Goal: Task Accomplishment & Management: Use online tool/utility

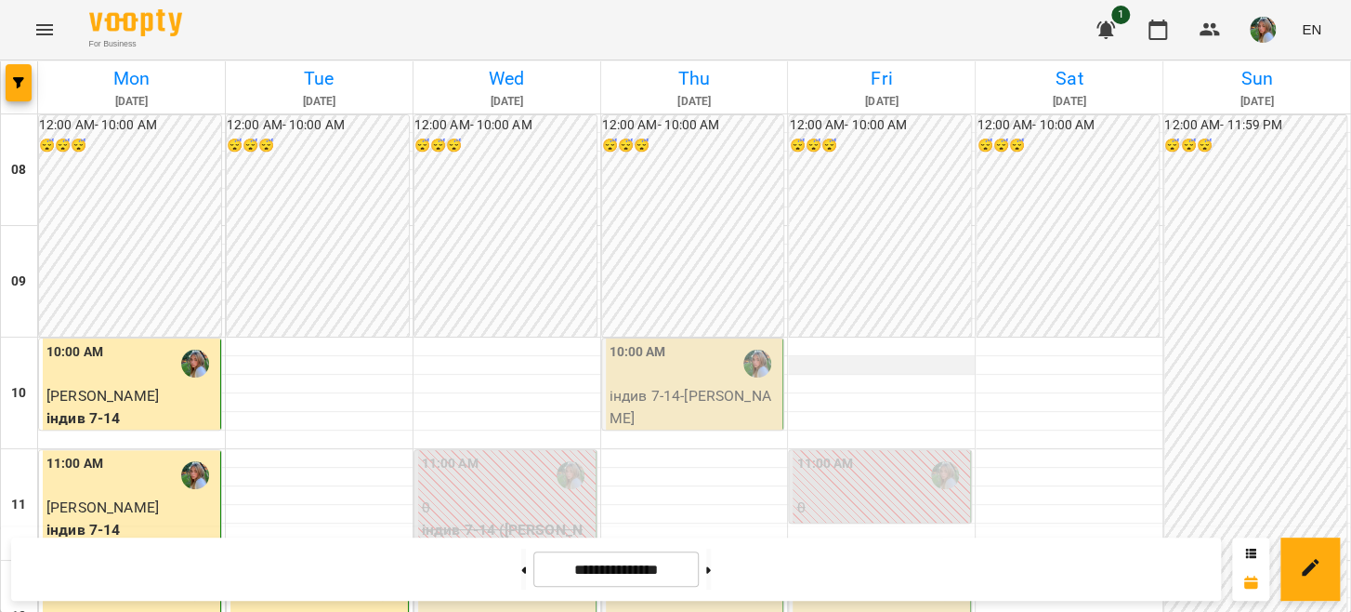
scroll to position [93, 0]
click at [521, 572] on button at bounding box center [523, 568] width 5 height 41
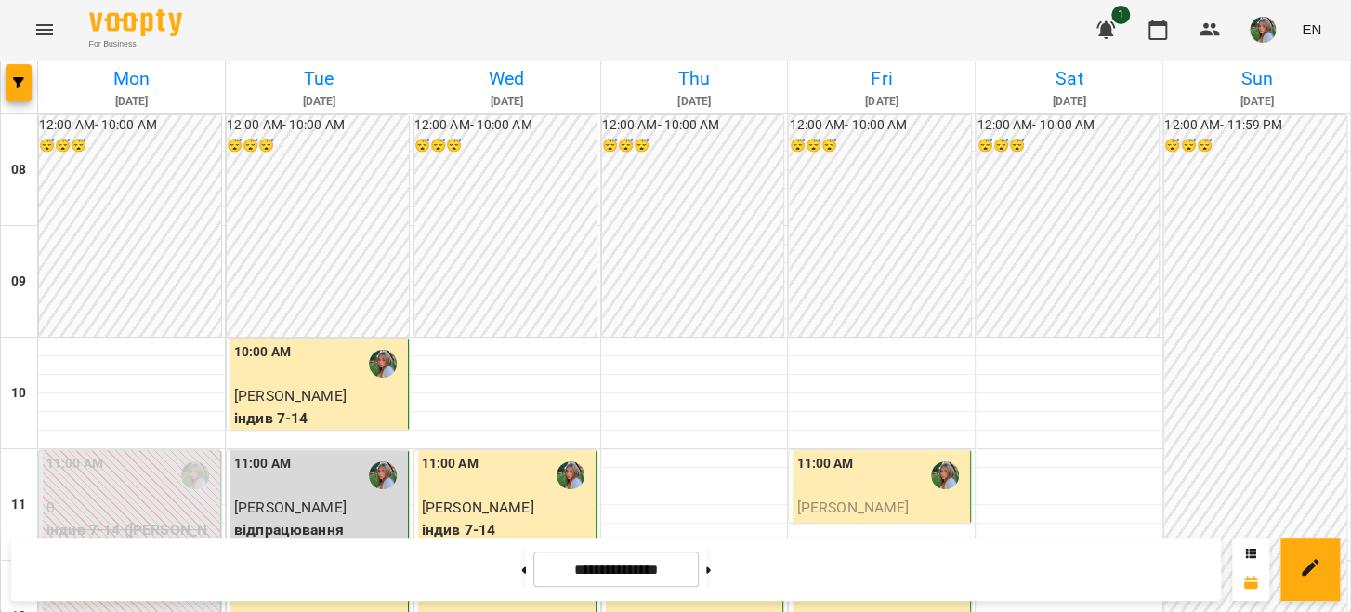
scroll to position [1115, 0]
click at [711, 573] on button at bounding box center [708, 568] width 5 height 41
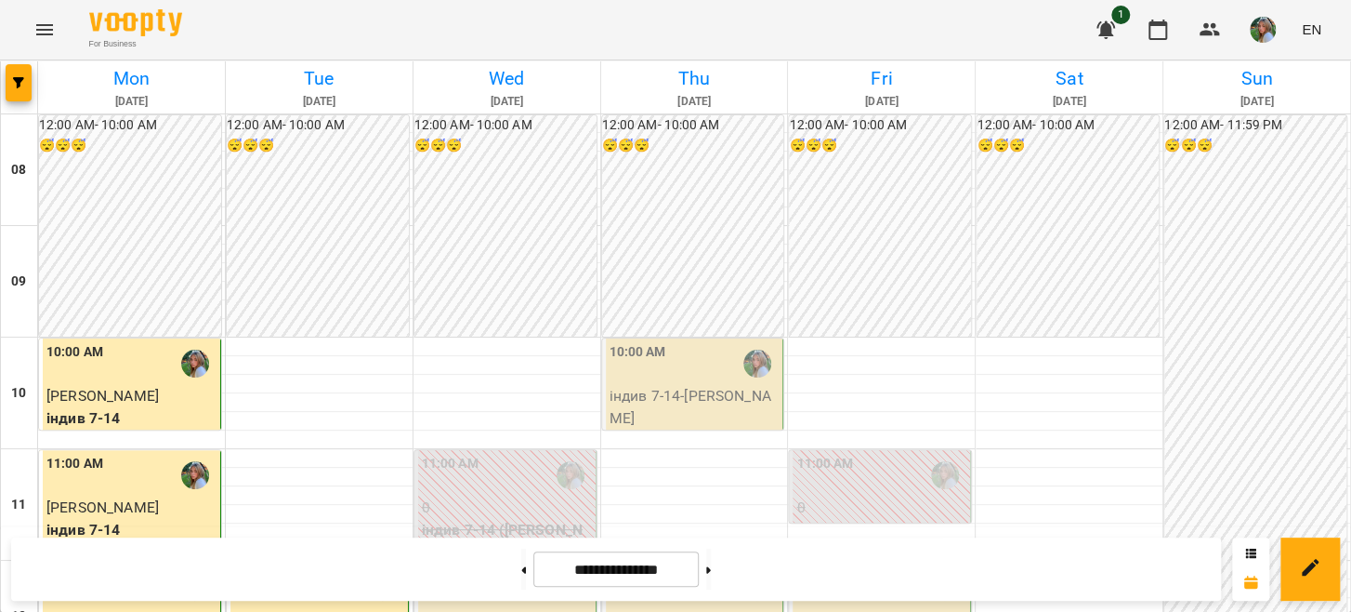
scroll to position [403, 0]
click at [521, 568] on button at bounding box center [523, 568] width 5 height 41
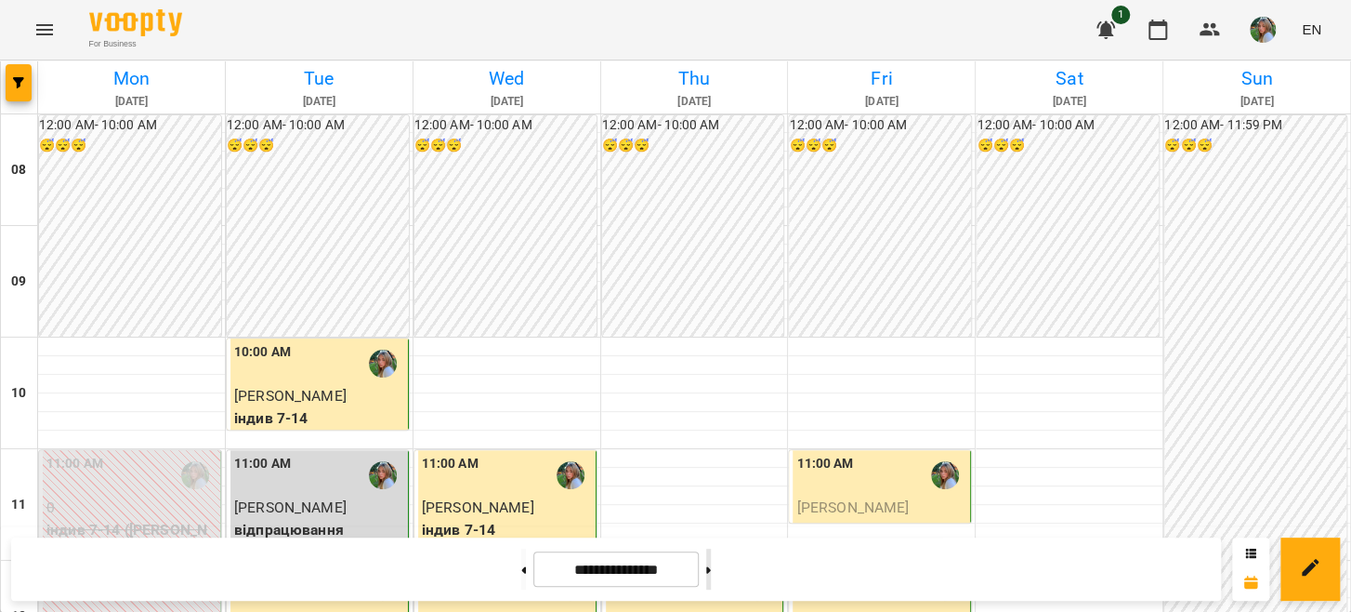
click at [711, 571] on button at bounding box center [708, 568] width 5 height 41
click at [711, 568] on button at bounding box center [708, 568] width 5 height 41
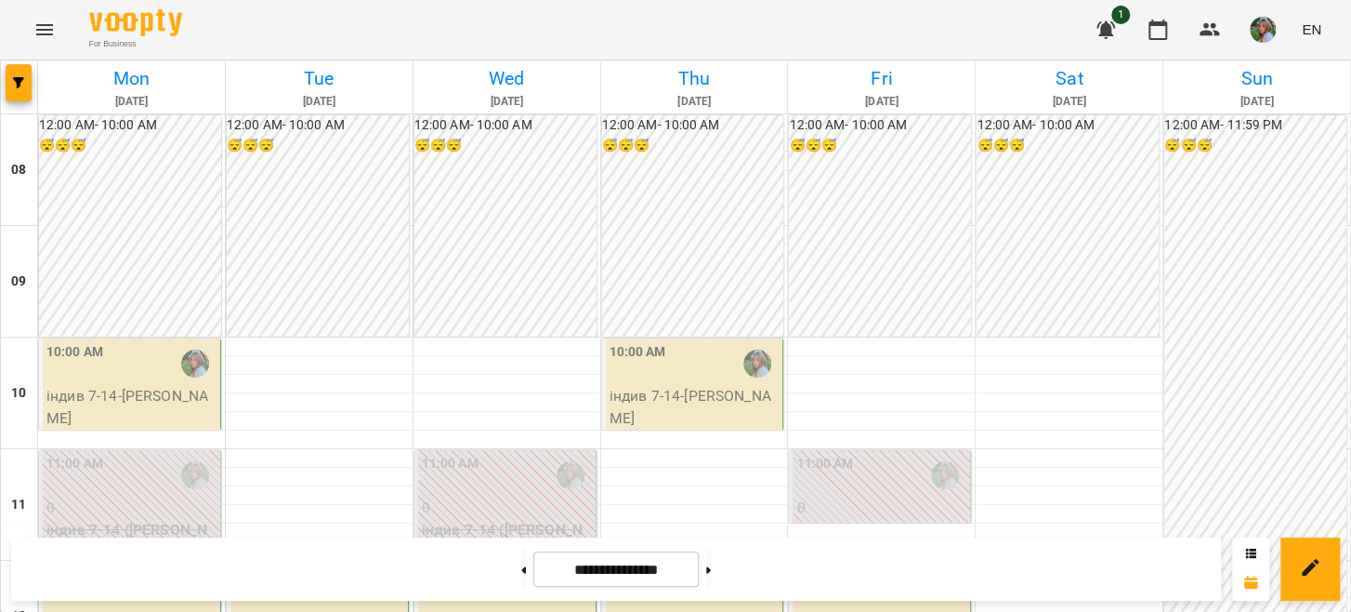
scroll to position [32, 0]
click at [711, 568] on button at bounding box center [708, 568] width 5 height 41
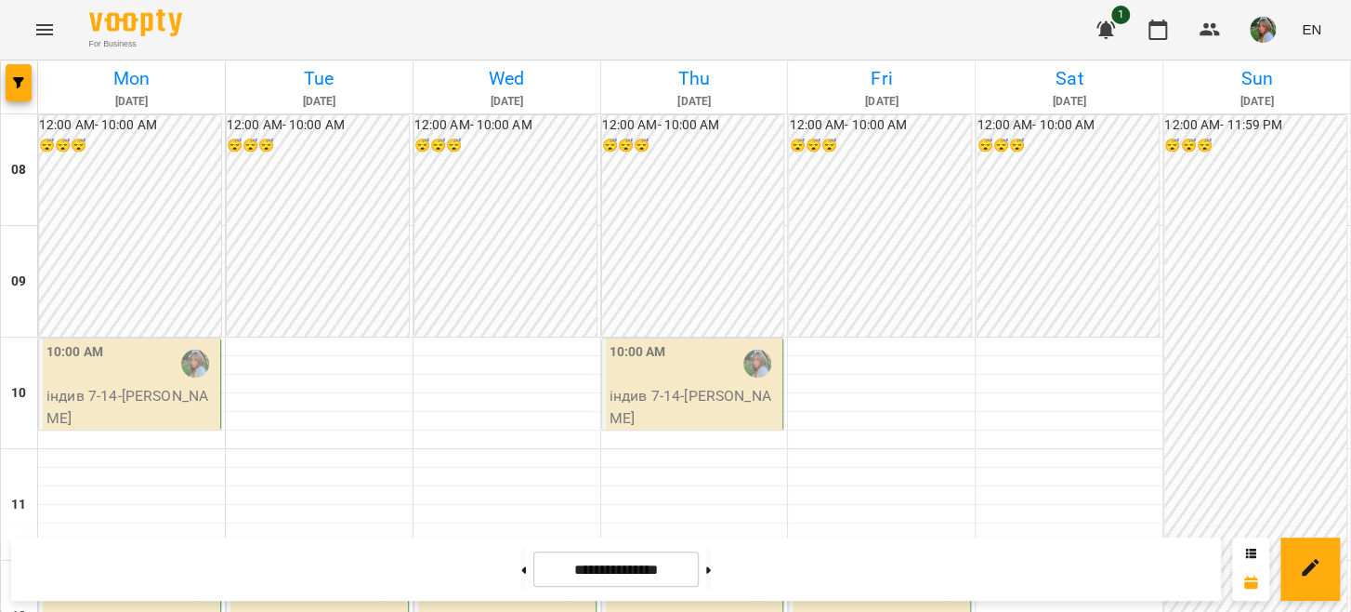
scroll to position [961, 0]
click at [711, 569] on button at bounding box center [708, 568] width 5 height 41
click at [521, 566] on button at bounding box center [523, 568] width 5 height 41
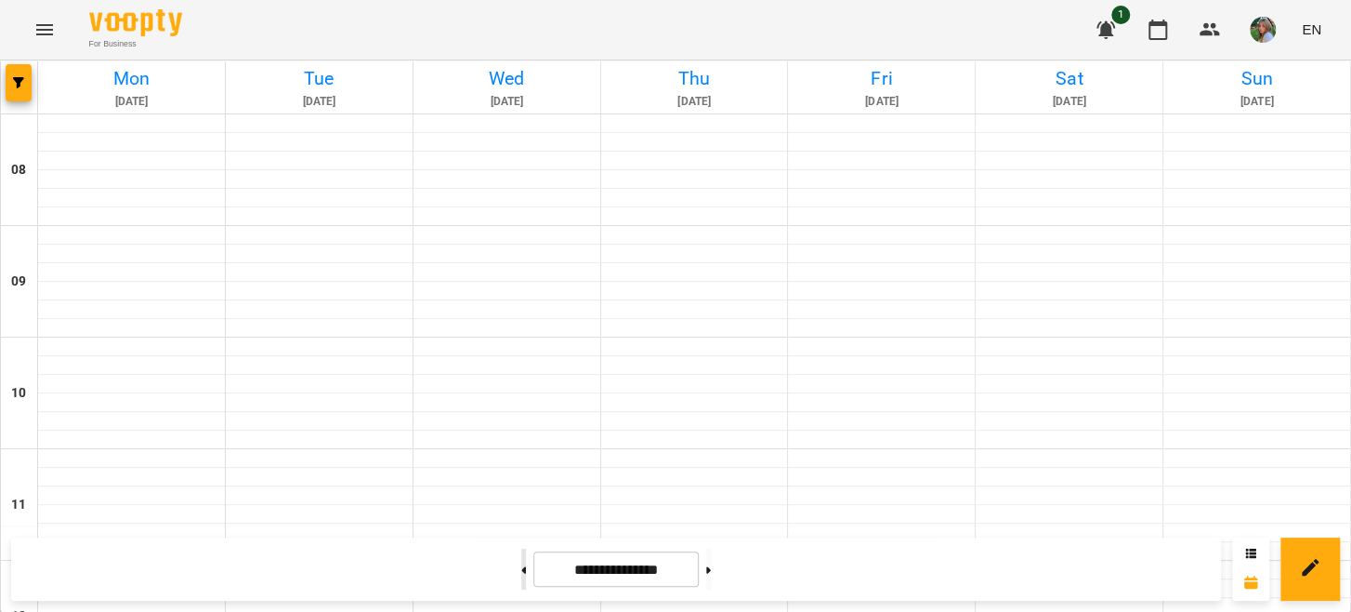
click at [521, 566] on button at bounding box center [523, 568] width 5 height 41
type input "**********"
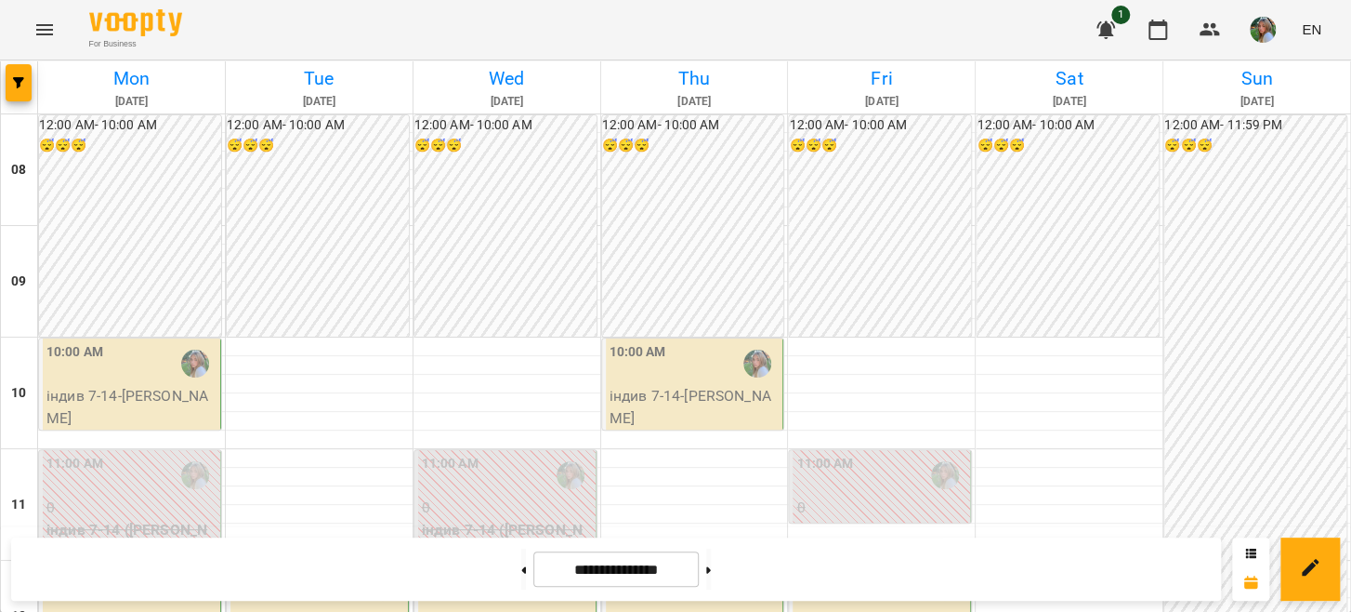
scroll to position [868, 0]
click at [1273, 20] on img "button" at bounding box center [1263, 30] width 26 height 26
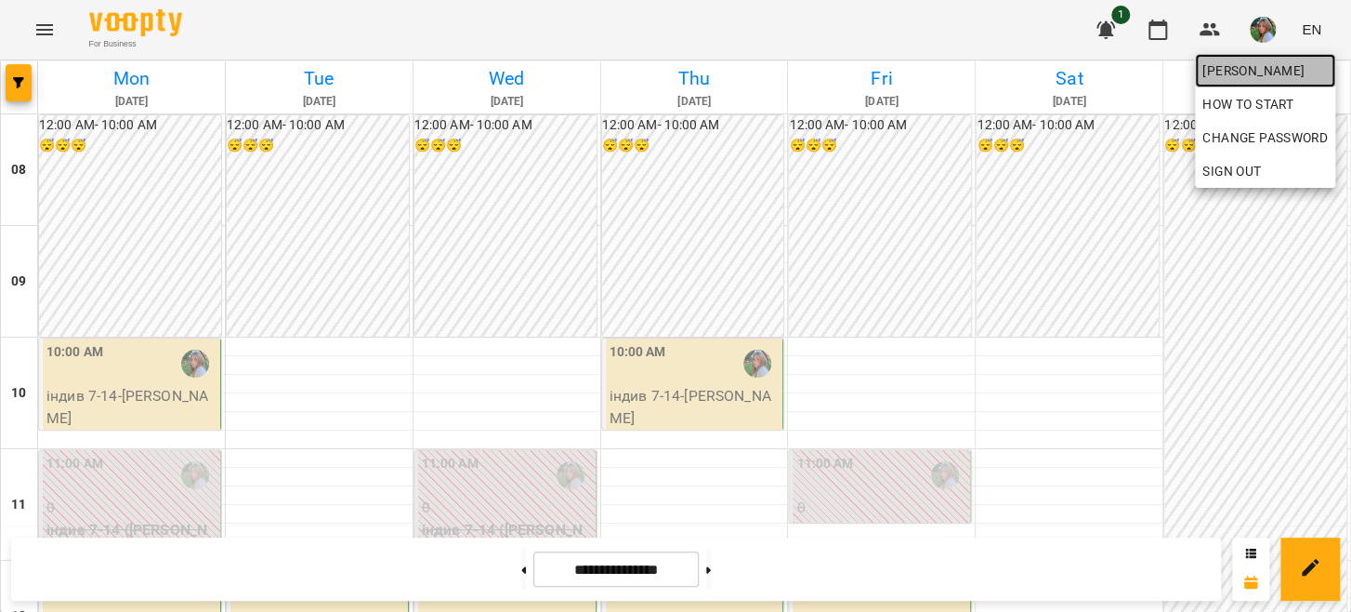
click at [1282, 65] on span "[PERSON_NAME]" at bounding box center [1265, 70] width 125 height 22
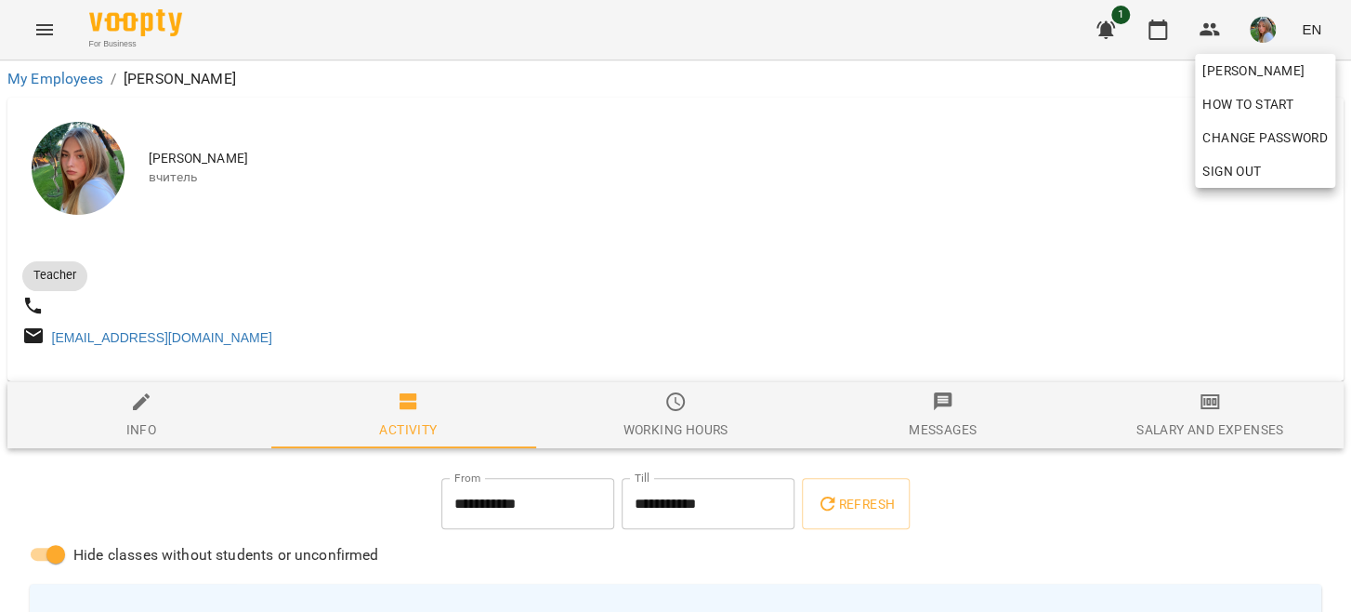
click at [1193, 434] on div at bounding box center [675, 306] width 1351 height 612
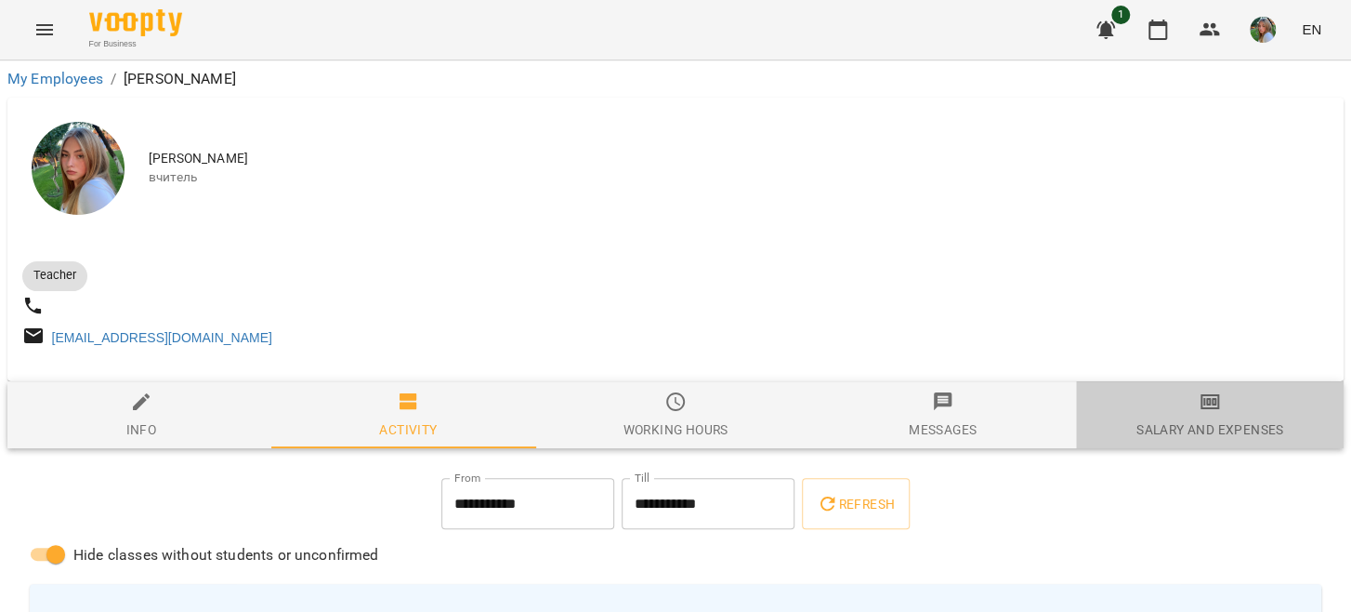
click at [1200, 413] on icon "button" at bounding box center [1210, 401] width 22 height 22
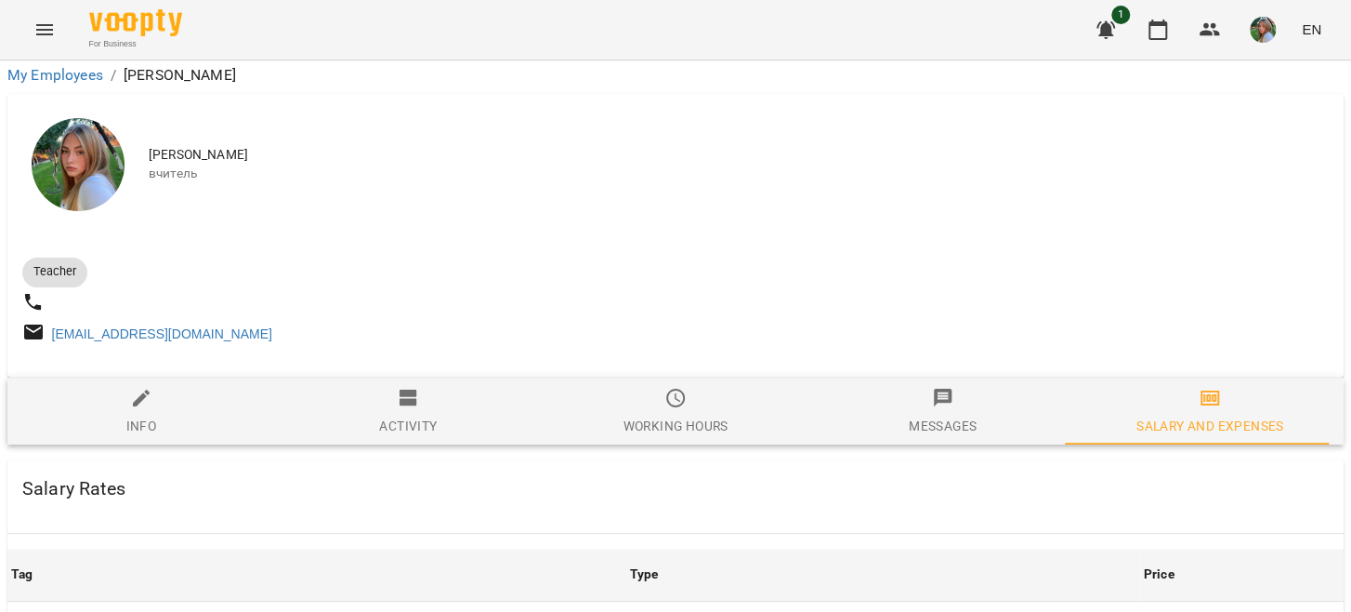
scroll to position [186, 0]
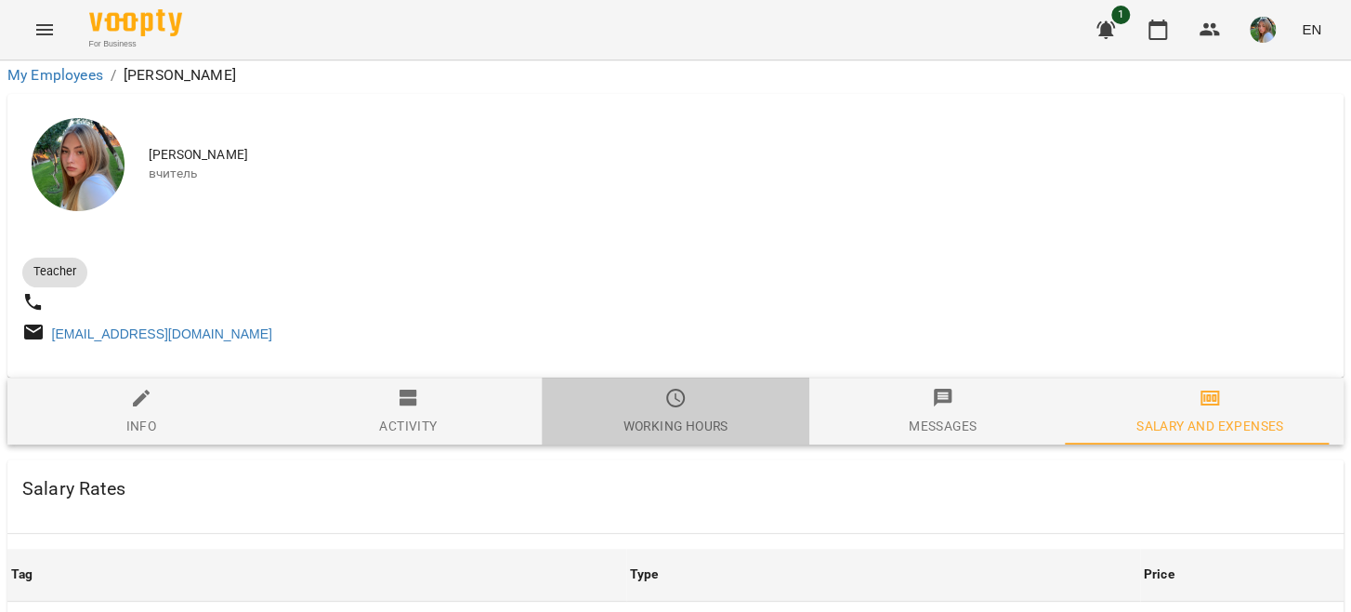
click at [669, 387] on span "Working hours" at bounding box center [675, 412] width 245 height 50
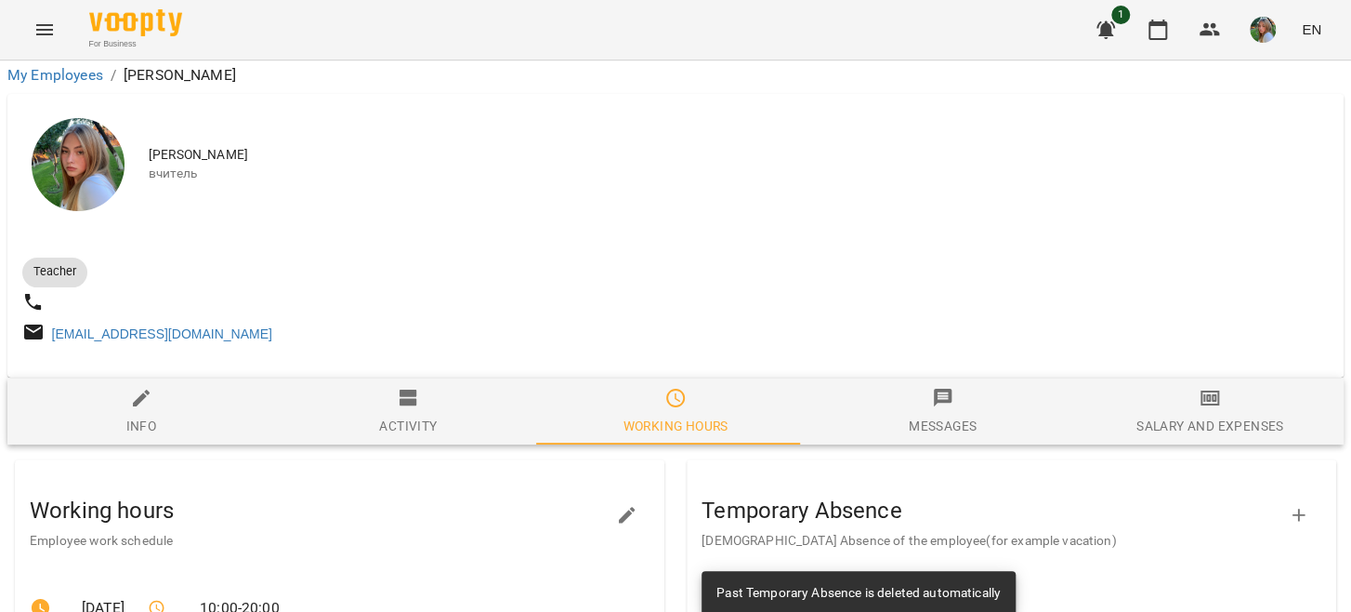
scroll to position [279, 0]
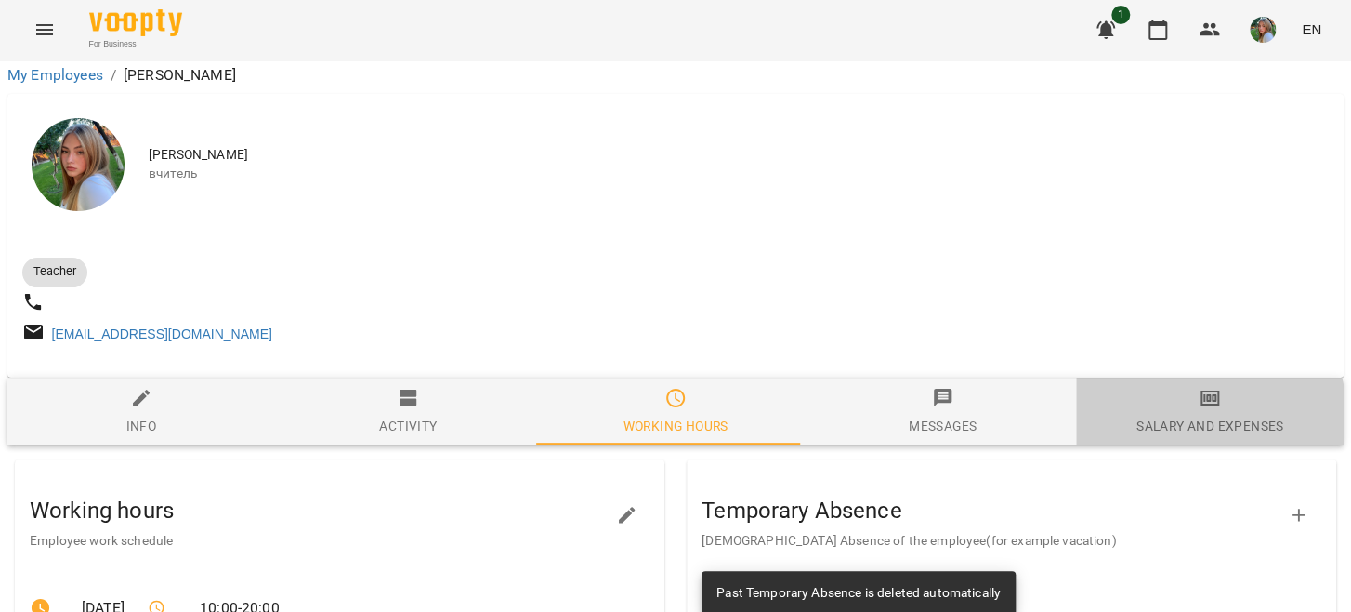
click at [1178, 414] on div "Salary and Expenses" at bounding box center [1210, 425] width 147 height 22
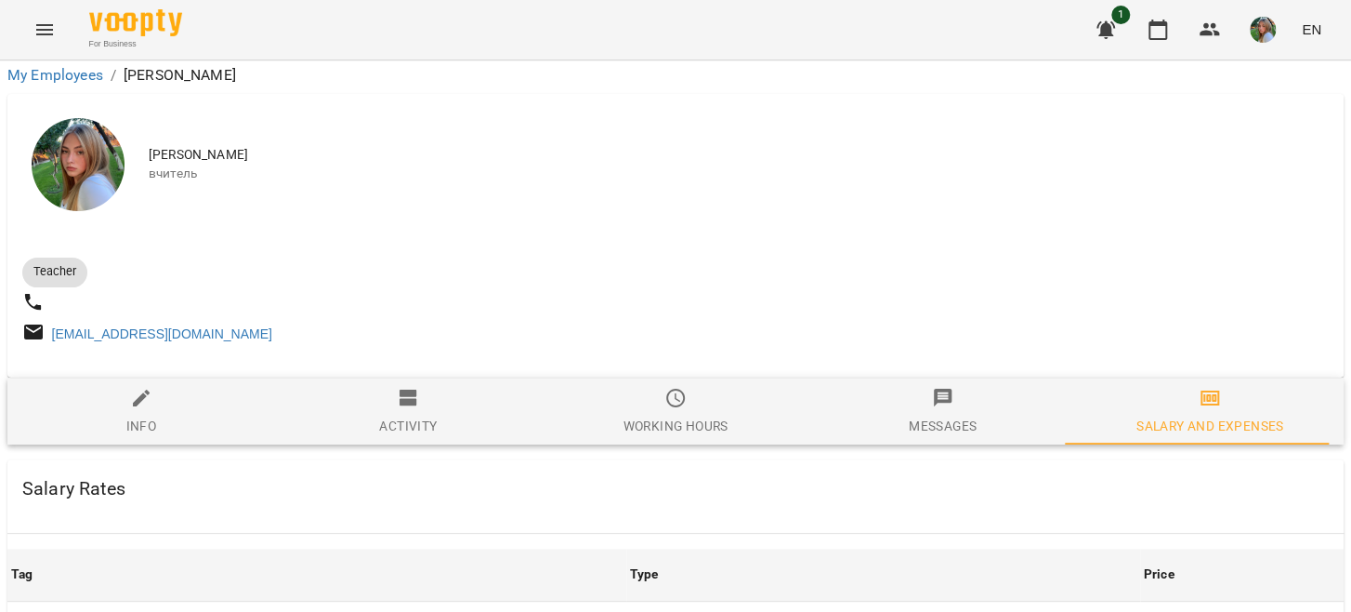
scroll to position [836, 0]
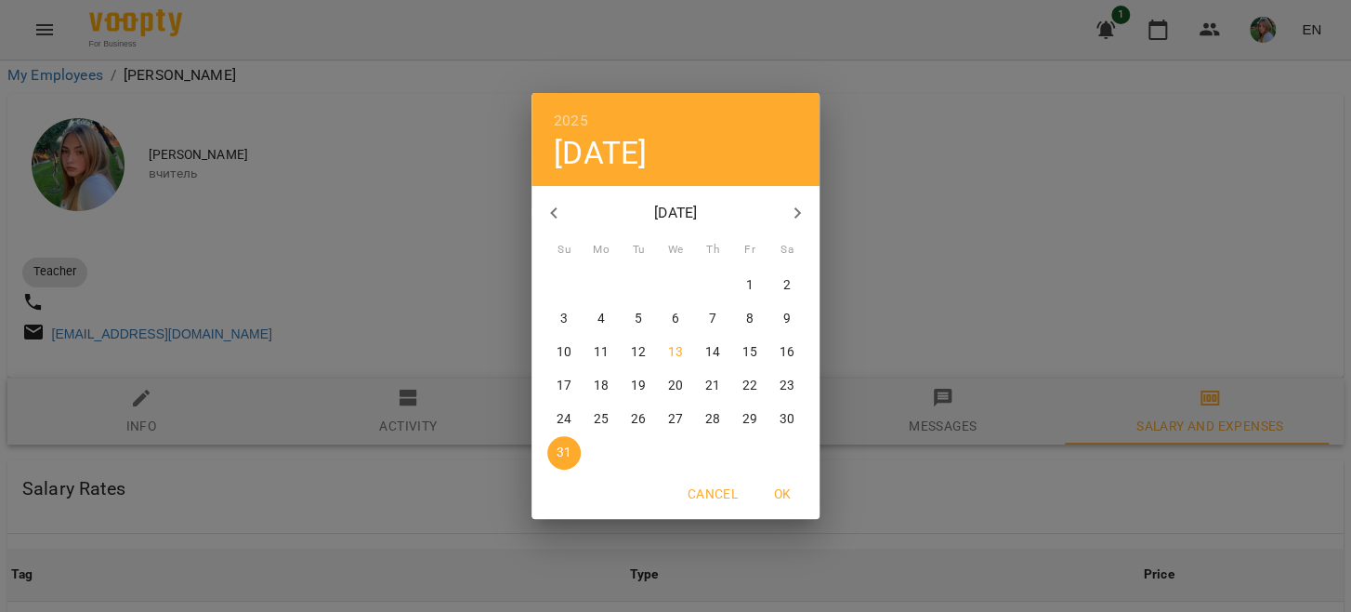
click at [783, 364] on button "16" at bounding box center [786, 351] width 33 height 33
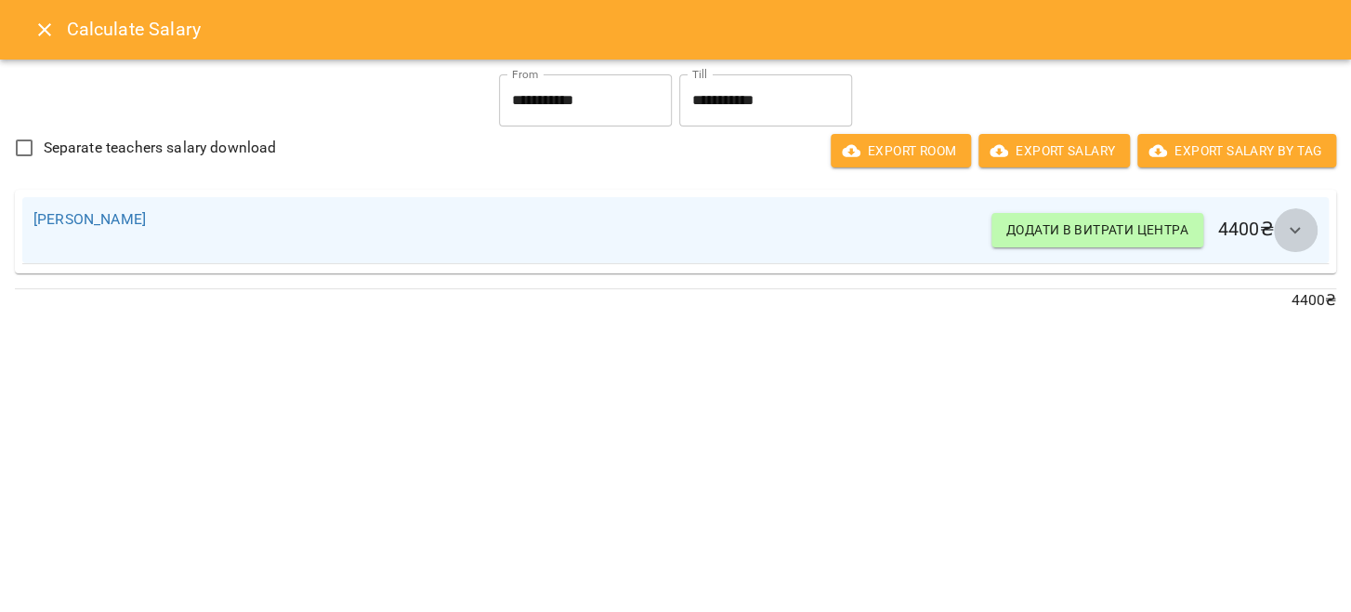
click at [1294, 229] on icon "button" at bounding box center [1295, 230] width 22 height 22
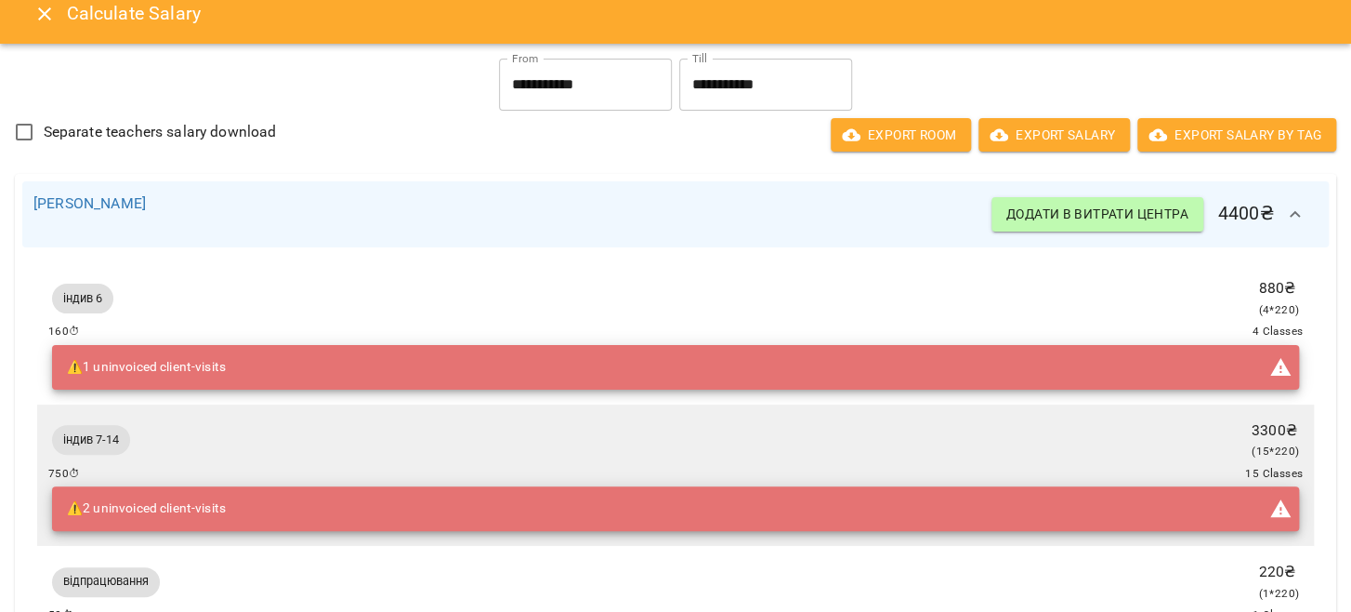
scroll to position [0, 0]
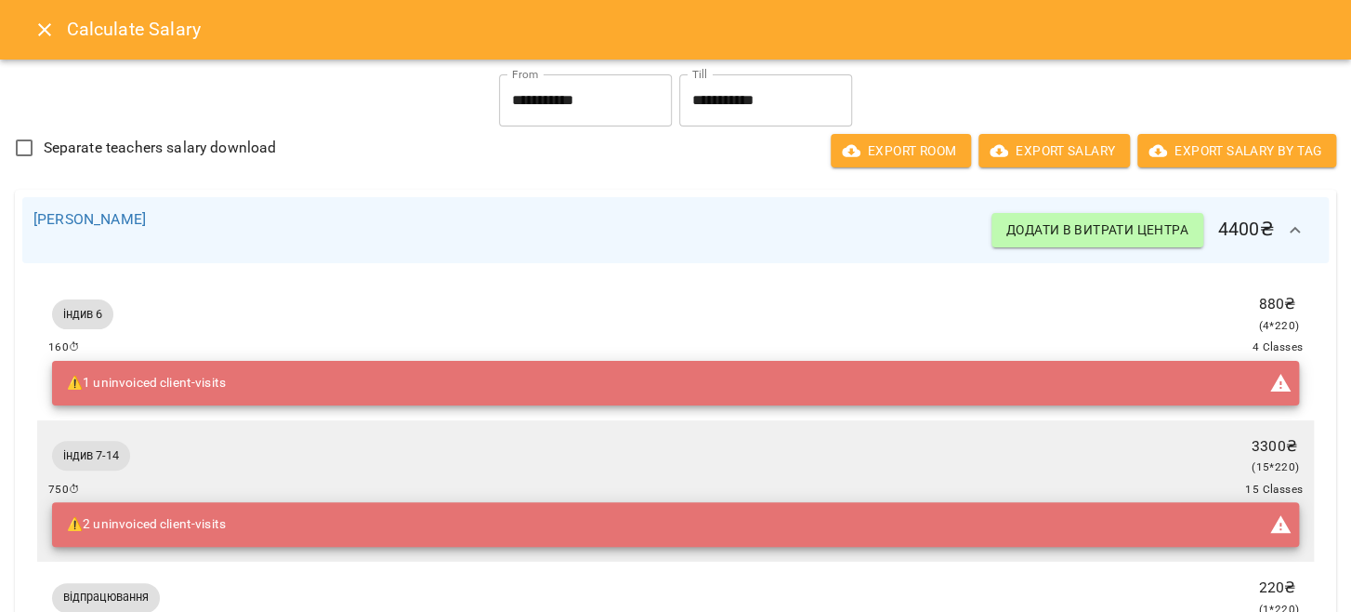
click at [42, 34] on icon "Close" at bounding box center [44, 30] width 22 height 22
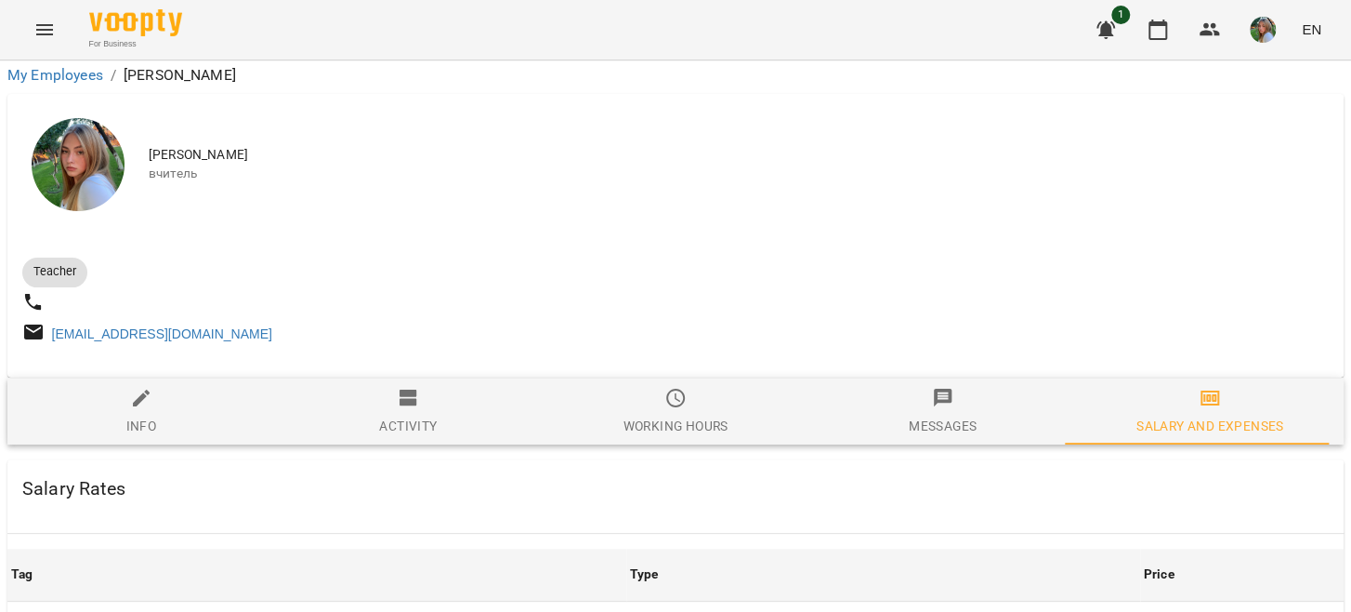
scroll to position [948, 0]
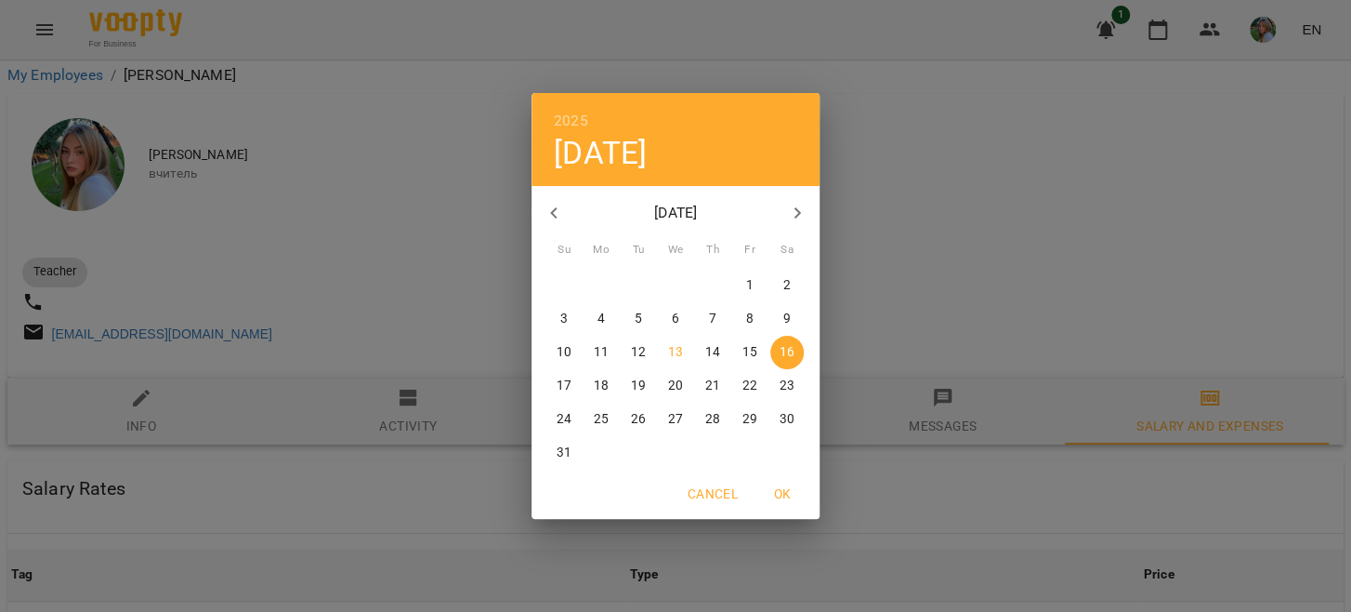
click at [684, 360] on span "13" at bounding box center [675, 352] width 33 height 19
type input "**********"
